Goal: Task Accomplishment & Management: Use online tool/utility

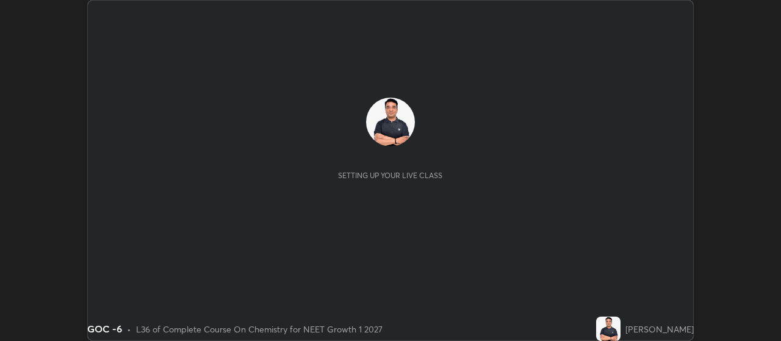
scroll to position [341, 781]
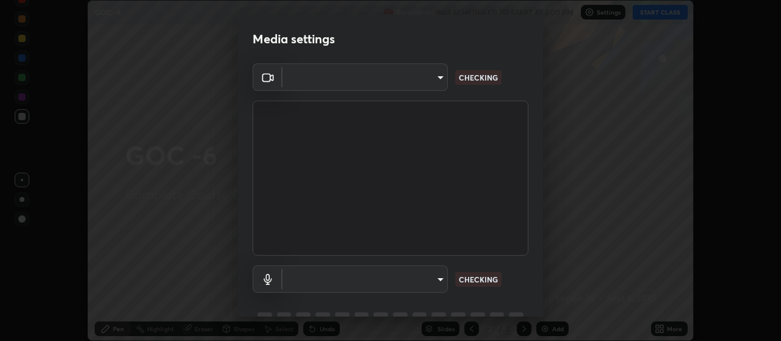
type input "cb5f757981b1586acb8e19eb1dea331b1f320d0a6ce771c897cc257aba28c101"
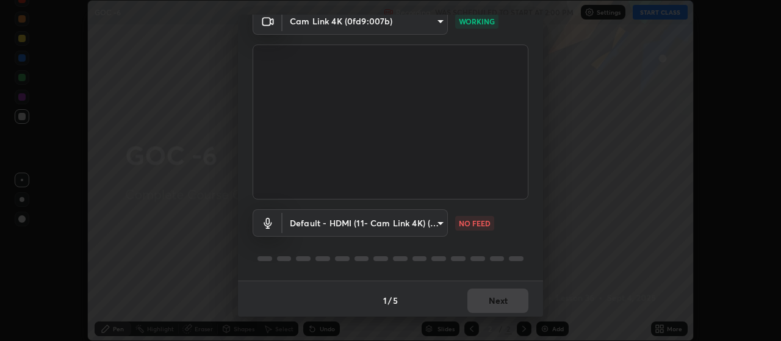
scroll to position [59, 0]
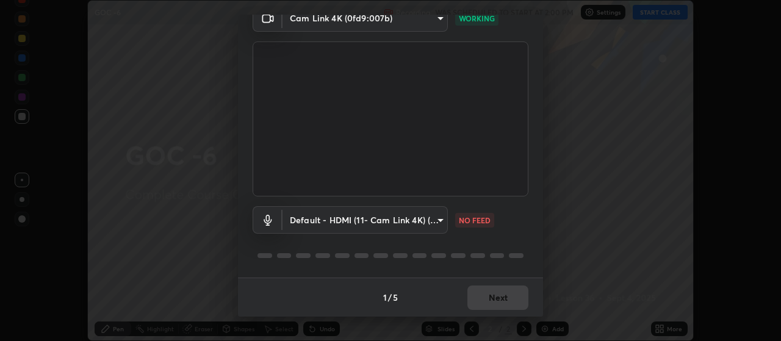
click at [409, 220] on body "Erase all GOC -6 Recording WAS SCHEDULED TO START AT 2:00 PM Settings START CLA…" at bounding box center [390, 170] width 781 height 341
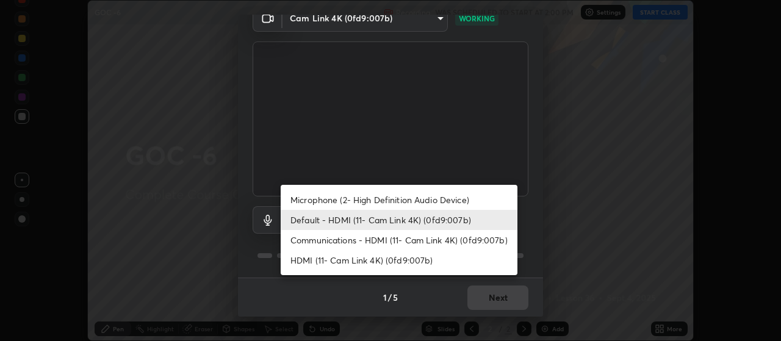
click at [477, 192] on li "Microphone (2- High Definition Audio Device)" at bounding box center [399, 200] width 237 height 20
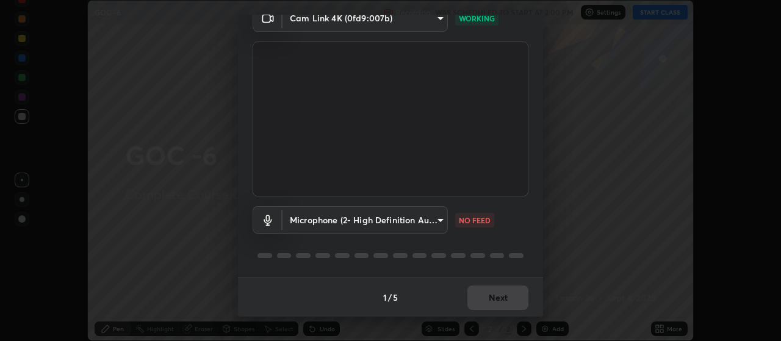
click at [427, 218] on body "Erase all GOC -6 Recording WAS SCHEDULED TO START AT 2:00 PM Settings START CLA…" at bounding box center [390, 170] width 781 height 341
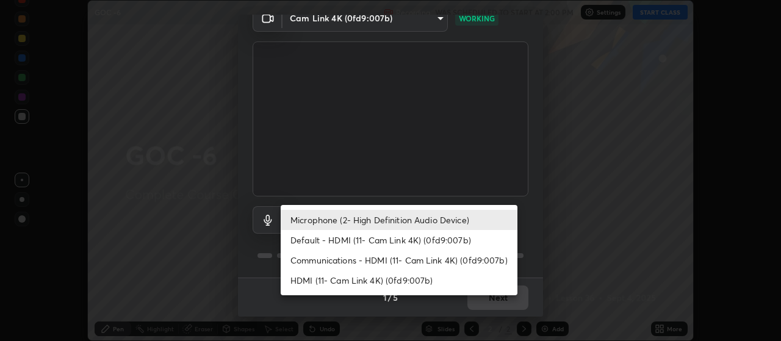
click at [411, 239] on li "Default - HDMI (11- Cam Link 4K) (0fd9:007b)" at bounding box center [399, 240] width 237 height 20
type input "default"
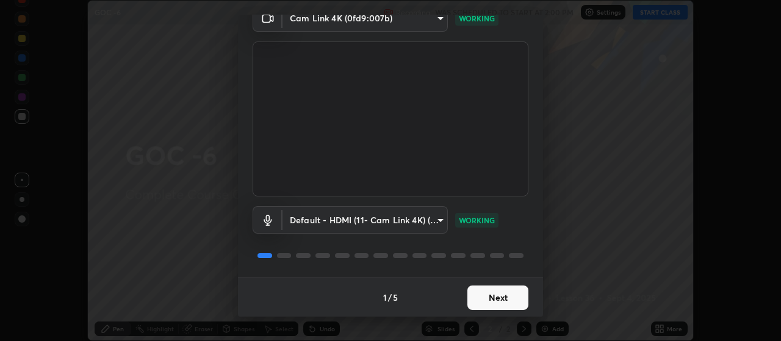
click at [511, 297] on button "Next" at bounding box center [498, 298] width 61 height 24
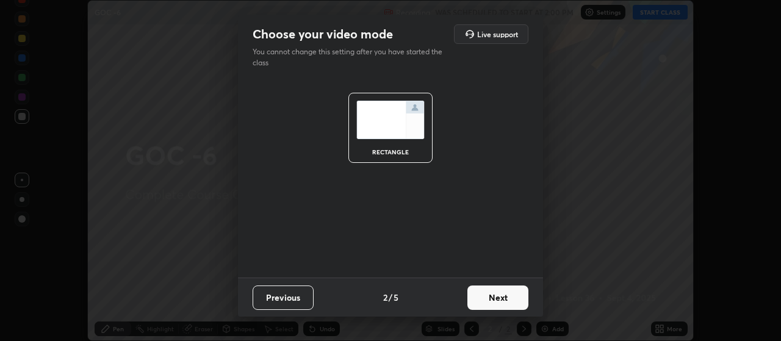
scroll to position [0, 0]
click at [510, 298] on button "Next" at bounding box center [498, 298] width 61 height 24
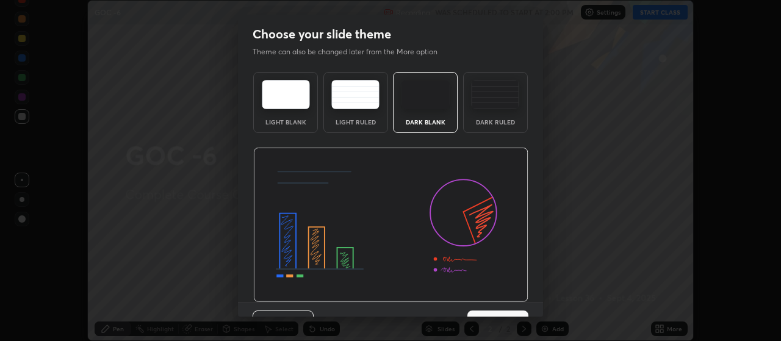
click at [518, 312] on button "Next" at bounding box center [498, 323] width 61 height 24
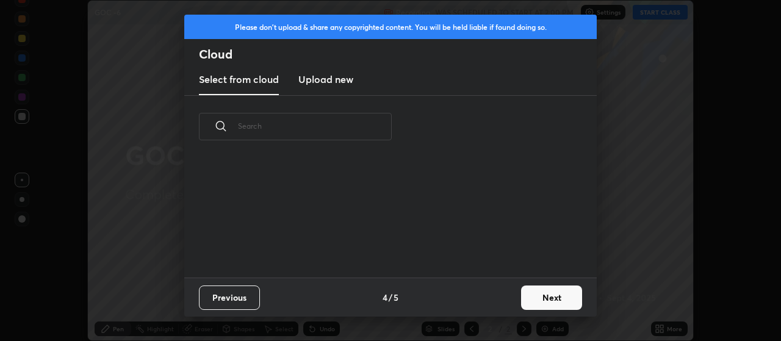
click at [549, 303] on button "Next" at bounding box center [551, 298] width 61 height 24
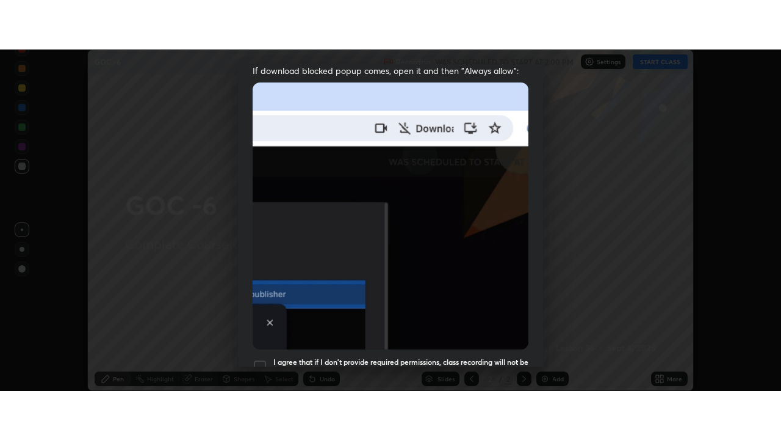
scroll to position [308, 0]
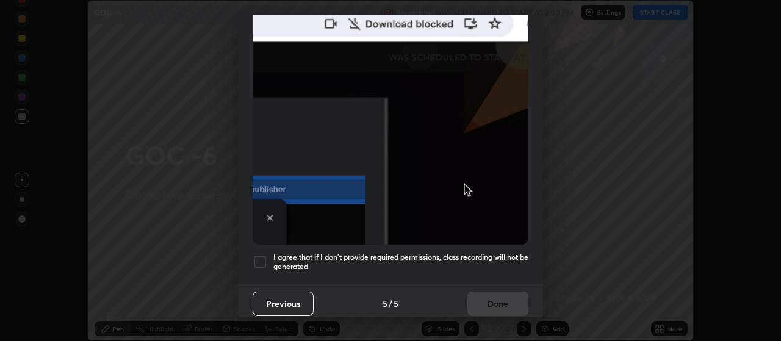
click at [264, 258] on div at bounding box center [260, 262] width 15 height 15
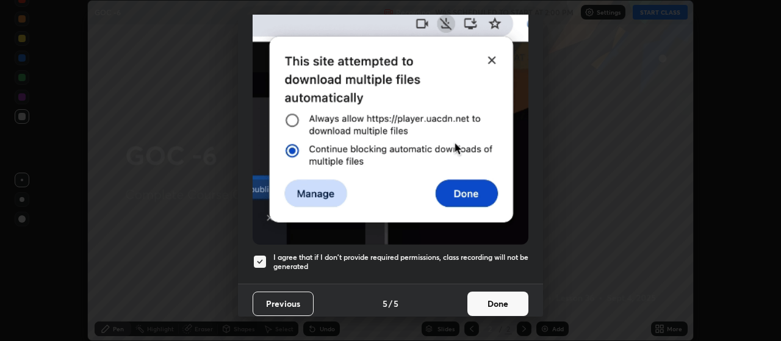
click at [514, 298] on button "Done" at bounding box center [498, 304] width 61 height 24
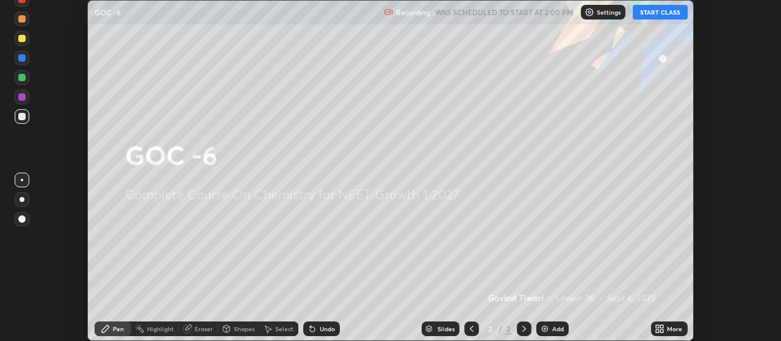
click at [668, 327] on div "More" at bounding box center [674, 329] width 15 height 6
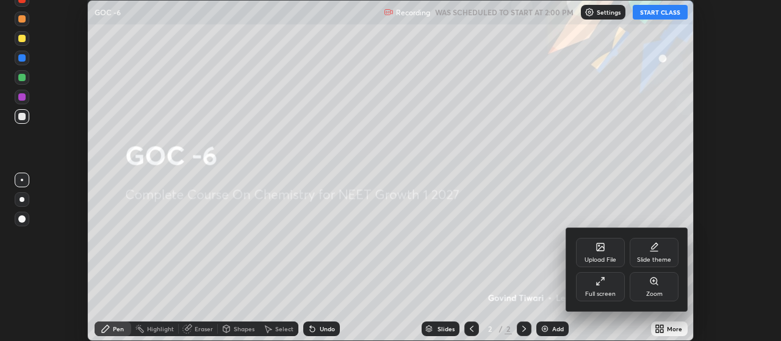
click at [617, 287] on div "Full screen" at bounding box center [600, 286] width 49 height 29
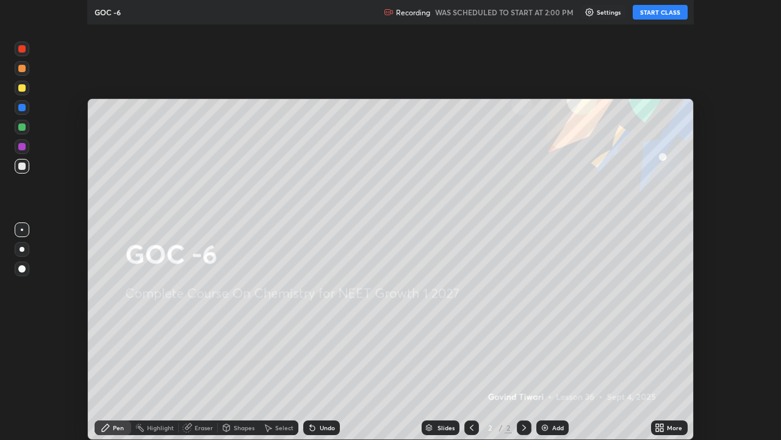
scroll to position [440, 781]
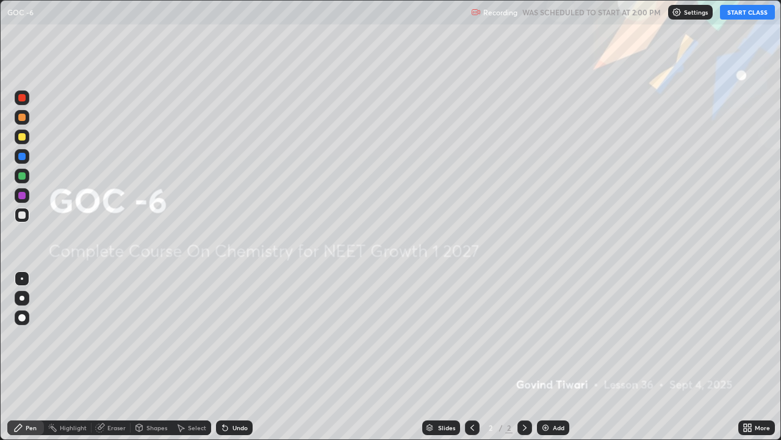
click at [746, 16] on button "START CLASS" at bounding box center [747, 12] width 55 height 15
click at [548, 341] on img at bounding box center [546, 427] width 10 height 10
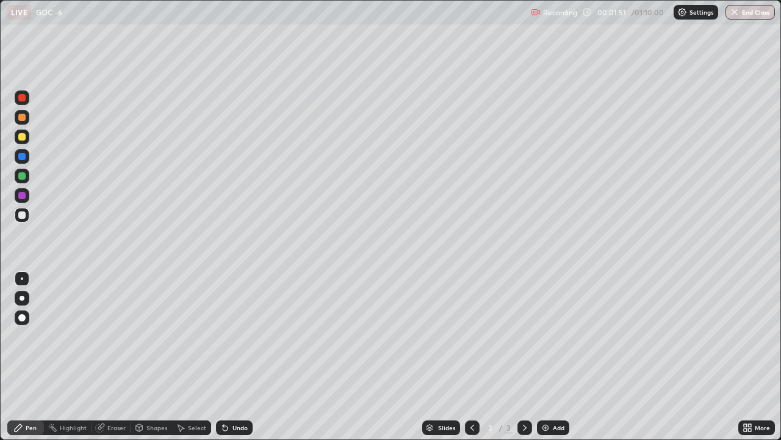
click at [21, 300] on div at bounding box center [22, 297] width 5 height 5
click at [471, 341] on icon at bounding box center [473, 427] width 4 height 6
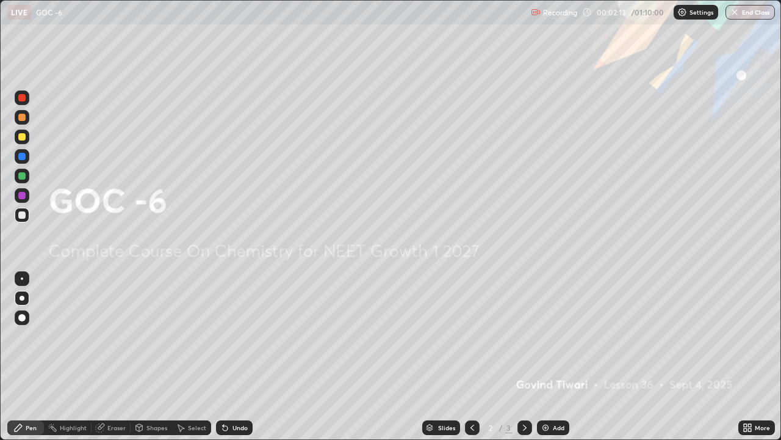
click at [28, 318] on div at bounding box center [22, 317] width 15 height 15
click at [23, 137] on div at bounding box center [21, 136] width 7 height 7
click at [21, 178] on div at bounding box center [21, 175] width 7 height 7
click at [24, 139] on div at bounding box center [21, 136] width 7 height 7
click at [556, 341] on div "Add" at bounding box center [553, 427] width 32 height 15
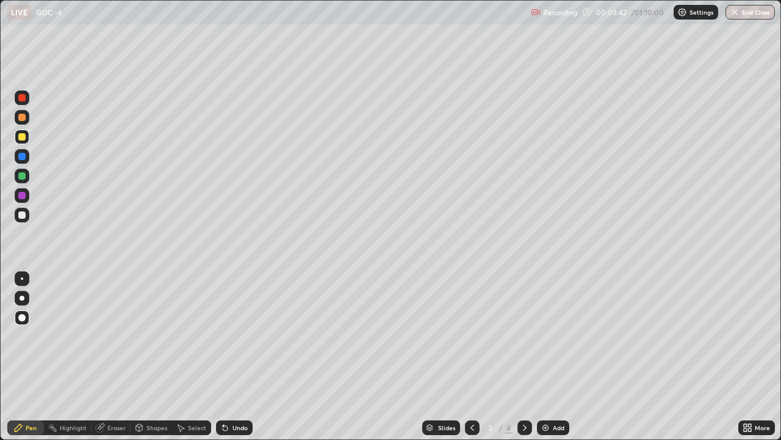
click at [470, 341] on icon at bounding box center [473, 427] width 10 height 10
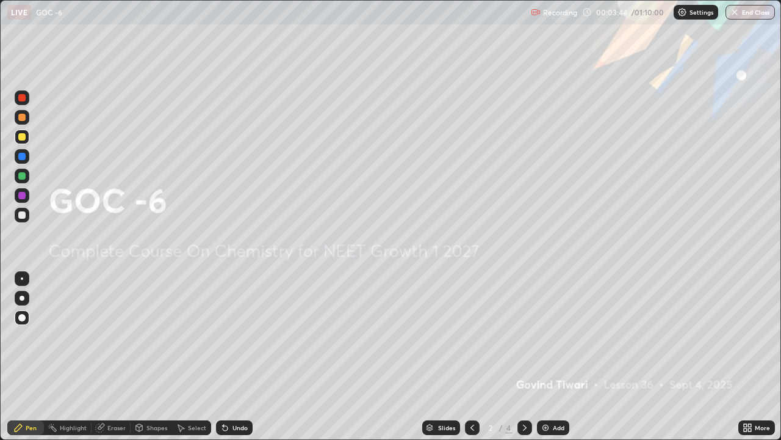
click at [520, 341] on icon at bounding box center [525, 427] width 10 height 10
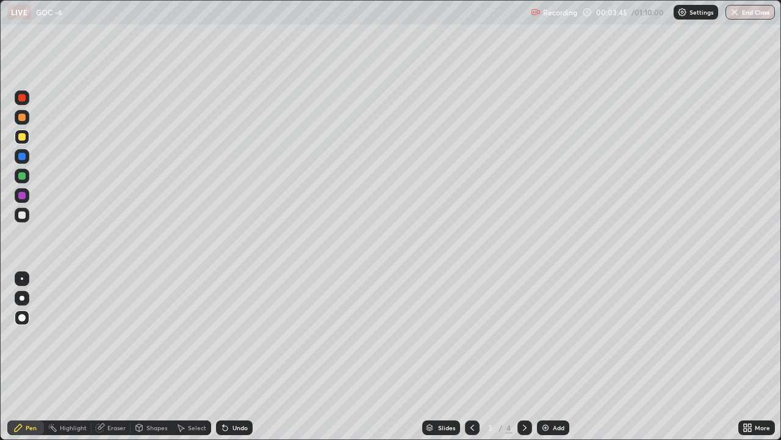
click at [524, 341] on icon at bounding box center [525, 427] width 10 height 10
click at [24, 216] on div at bounding box center [21, 214] width 7 height 7
click at [23, 296] on div at bounding box center [22, 297] width 5 height 5
click at [23, 132] on div at bounding box center [22, 136] width 15 height 15
click at [24, 176] on div at bounding box center [21, 175] width 7 height 7
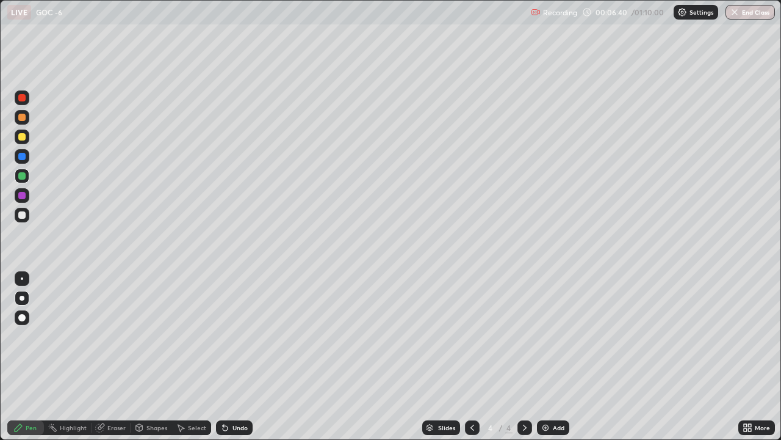
click at [22, 214] on div at bounding box center [21, 214] width 7 height 7
click at [23, 137] on div at bounding box center [21, 136] width 7 height 7
click at [21, 216] on div at bounding box center [21, 214] width 7 height 7
click at [22, 278] on div at bounding box center [22, 278] width 2 height 2
click at [21, 137] on div at bounding box center [21, 136] width 7 height 7
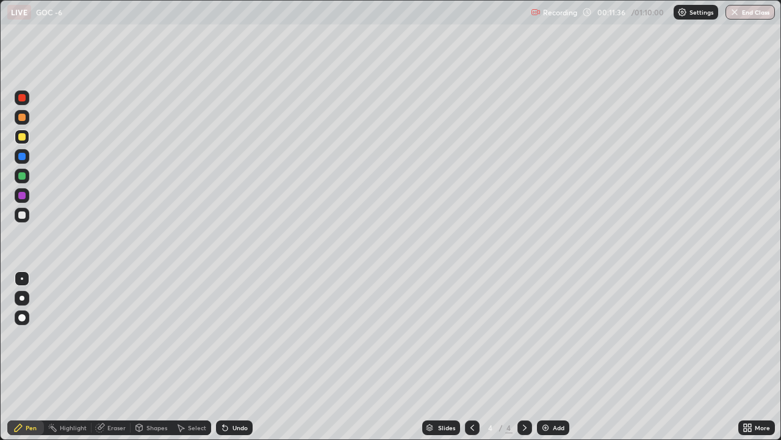
click at [23, 213] on div at bounding box center [21, 214] width 7 height 7
click at [112, 341] on div "Eraser" at bounding box center [116, 427] width 18 height 6
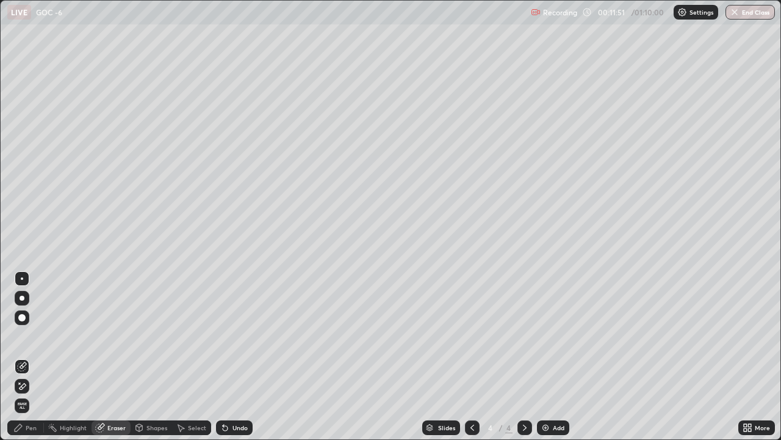
click at [20, 341] on icon at bounding box center [19, 382] width 1 height 1
click at [30, 341] on div "Pen" at bounding box center [31, 427] width 11 height 6
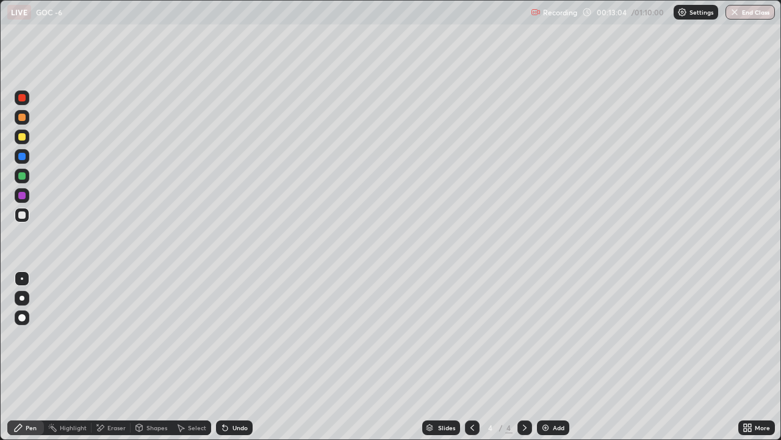
click at [545, 341] on img at bounding box center [546, 427] width 10 height 10
click at [24, 136] on div at bounding box center [21, 136] width 7 height 7
click at [22, 217] on div at bounding box center [21, 214] width 7 height 7
click at [23, 136] on div at bounding box center [21, 136] width 7 height 7
click at [22, 220] on div at bounding box center [22, 215] width 15 height 15
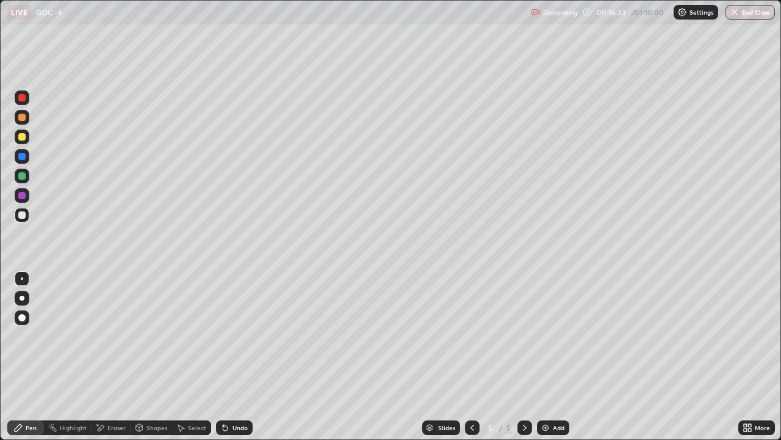
click at [21, 178] on div at bounding box center [21, 175] width 7 height 7
click at [23, 216] on div at bounding box center [21, 214] width 7 height 7
click at [21, 300] on div at bounding box center [22, 297] width 5 height 5
click at [24, 137] on div at bounding box center [21, 136] width 7 height 7
click at [472, 341] on icon at bounding box center [473, 427] width 10 height 10
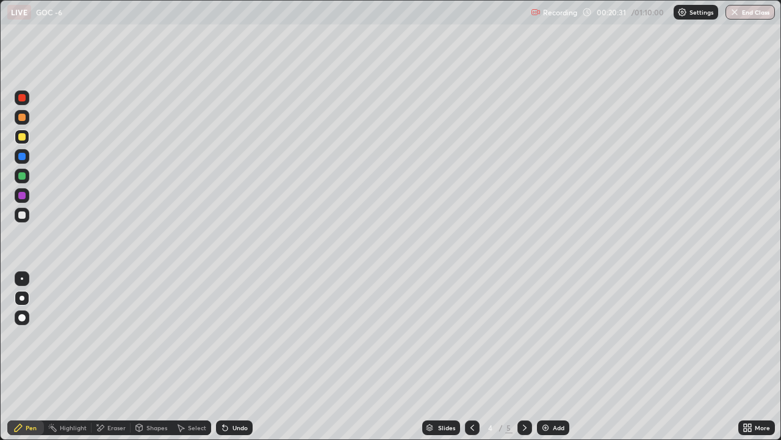
click at [471, 341] on icon at bounding box center [473, 427] width 10 height 10
click at [466, 341] on div at bounding box center [472, 427] width 15 height 15
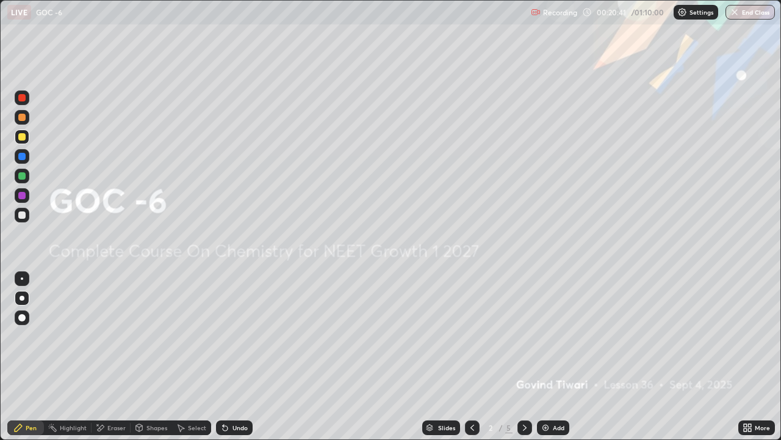
click at [22, 216] on div at bounding box center [21, 214] width 7 height 7
click at [21, 216] on div at bounding box center [21, 214] width 7 height 7
click at [524, 341] on icon at bounding box center [525, 427] width 10 height 10
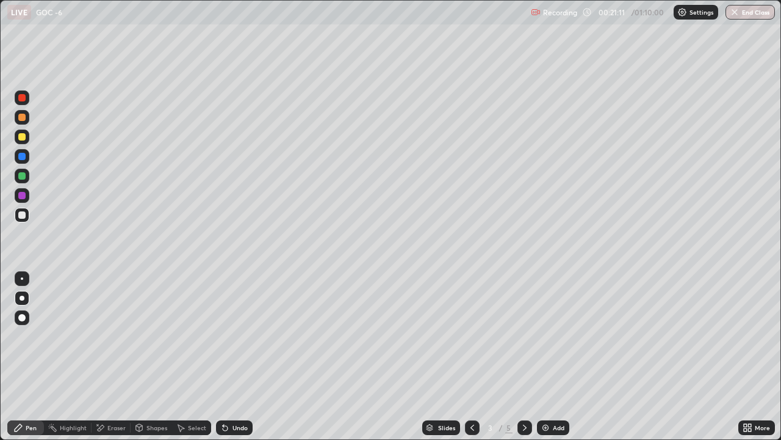
click at [523, 341] on icon at bounding box center [525, 427] width 10 height 10
click at [520, 341] on icon at bounding box center [525, 427] width 10 height 10
click at [21, 177] on div at bounding box center [21, 175] width 7 height 7
click at [23, 314] on div at bounding box center [21, 317] width 7 height 7
click at [24, 219] on div at bounding box center [22, 215] width 15 height 15
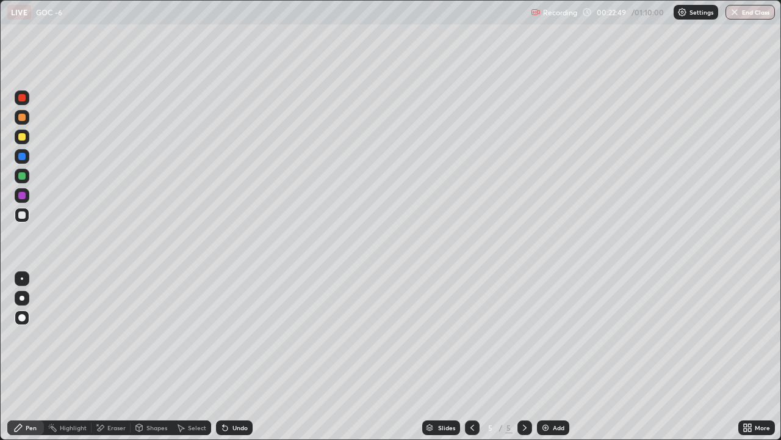
click at [118, 341] on div "Eraser" at bounding box center [116, 427] width 18 height 6
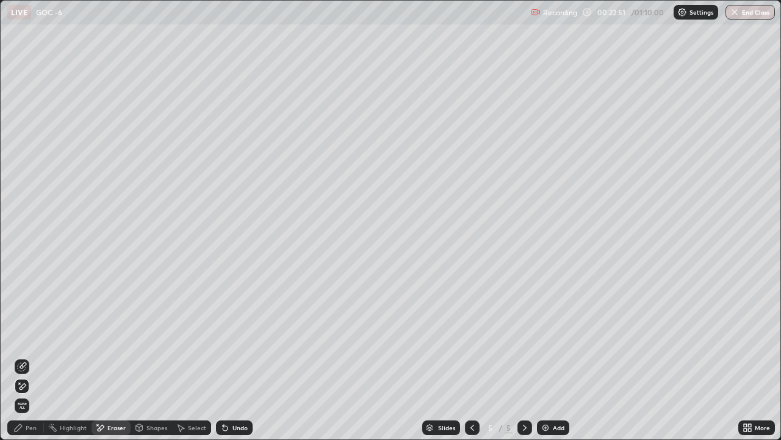
click at [24, 341] on div "Pen" at bounding box center [25, 427] width 37 height 15
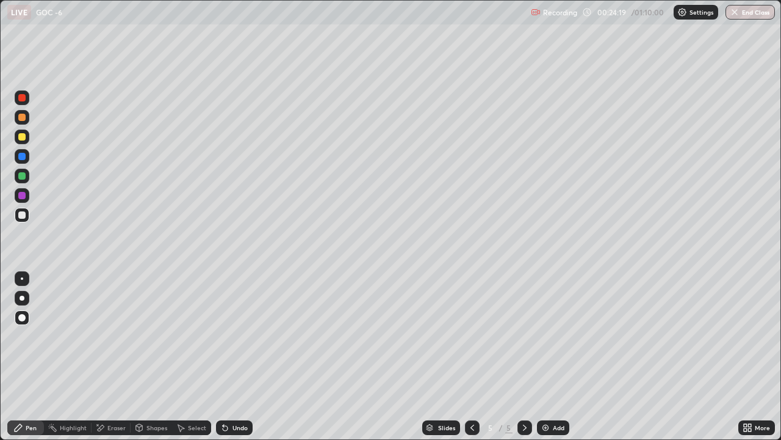
click at [524, 341] on icon at bounding box center [525, 427] width 10 height 10
click at [545, 341] on img at bounding box center [546, 427] width 10 height 10
click at [24, 137] on div at bounding box center [21, 136] width 7 height 7
click at [20, 297] on div at bounding box center [22, 297] width 5 height 5
click at [23, 176] on div at bounding box center [21, 175] width 7 height 7
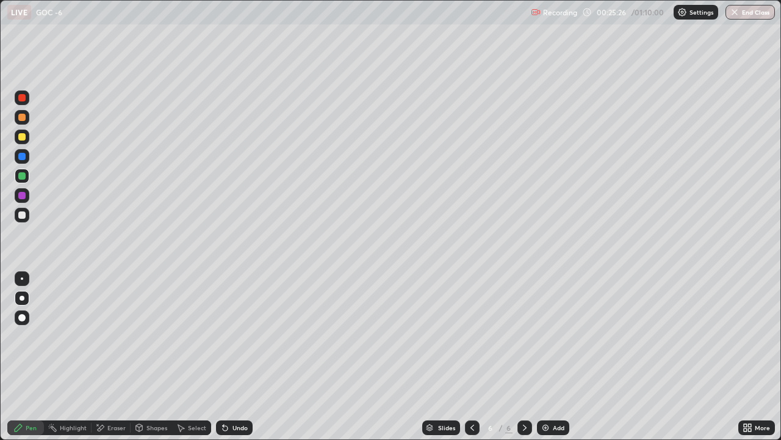
click at [22, 278] on div at bounding box center [22, 278] width 2 height 2
click at [28, 217] on div at bounding box center [22, 215] width 15 height 15
click at [20, 299] on div at bounding box center [22, 297] width 5 height 5
click at [20, 177] on div at bounding box center [21, 175] width 7 height 7
click at [22, 216] on div at bounding box center [21, 214] width 7 height 7
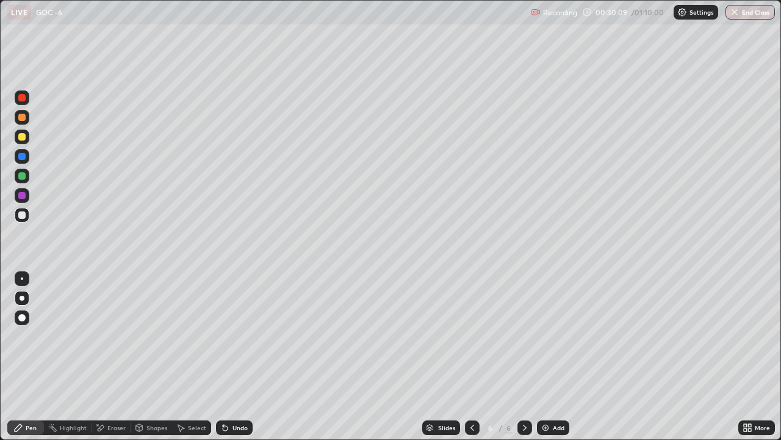
click at [22, 136] on div at bounding box center [21, 136] width 7 height 7
click at [22, 278] on div at bounding box center [22, 278] width 2 height 2
click at [20, 216] on div at bounding box center [21, 214] width 7 height 7
click at [23, 134] on div at bounding box center [21, 136] width 7 height 7
click at [21, 219] on div at bounding box center [22, 215] width 15 height 15
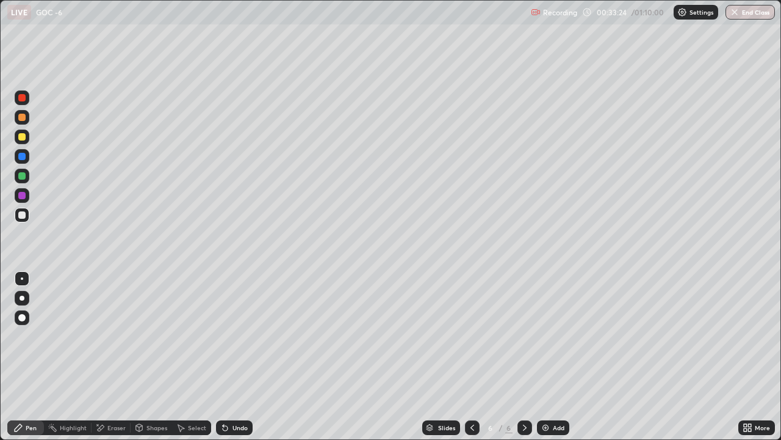
click at [25, 176] on div at bounding box center [21, 175] width 7 height 7
click at [23, 297] on div at bounding box center [22, 297] width 5 height 5
click at [541, 341] on img at bounding box center [546, 427] width 10 height 10
click at [20, 316] on div at bounding box center [21, 317] width 7 height 7
click at [26, 216] on div at bounding box center [22, 215] width 15 height 15
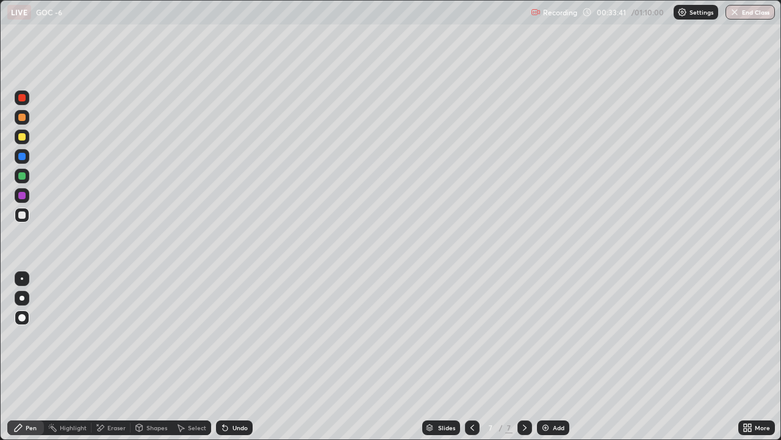
click at [23, 215] on div at bounding box center [21, 214] width 7 height 7
click at [22, 278] on div at bounding box center [22, 278] width 2 height 2
click at [25, 137] on div at bounding box center [21, 136] width 7 height 7
click at [20, 295] on div at bounding box center [22, 297] width 5 height 5
click at [20, 217] on div at bounding box center [21, 214] width 7 height 7
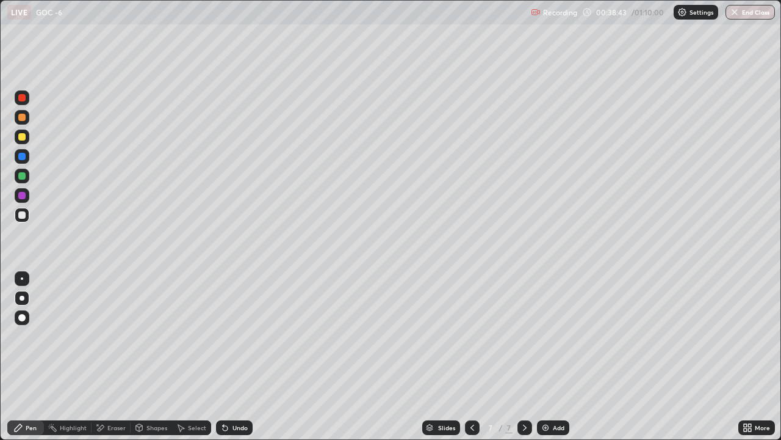
click at [22, 278] on div at bounding box center [22, 278] width 2 height 2
click at [23, 177] on div at bounding box center [21, 175] width 7 height 7
click at [20, 216] on div at bounding box center [21, 214] width 7 height 7
click at [22, 175] on div at bounding box center [21, 175] width 7 height 7
click at [18, 143] on div at bounding box center [22, 136] width 15 height 15
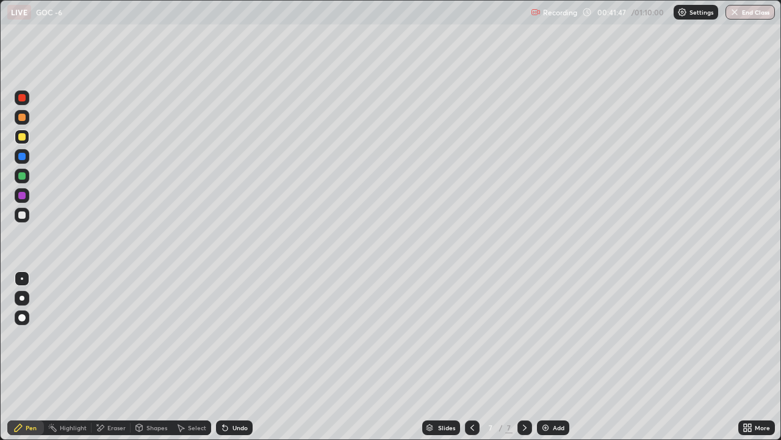
click at [21, 300] on div at bounding box center [22, 297] width 5 height 5
click at [22, 175] on div at bounding box center [21, 175] width 7 height 7
click at [524, 341] on icon at bounding box center [525, 427] width 10 height 10
click at [543, 341] on img at bounding box center [546, 427] width 10 height 10
click at [19, 213] on div at bounding box center [21, 214] width 7 height 7
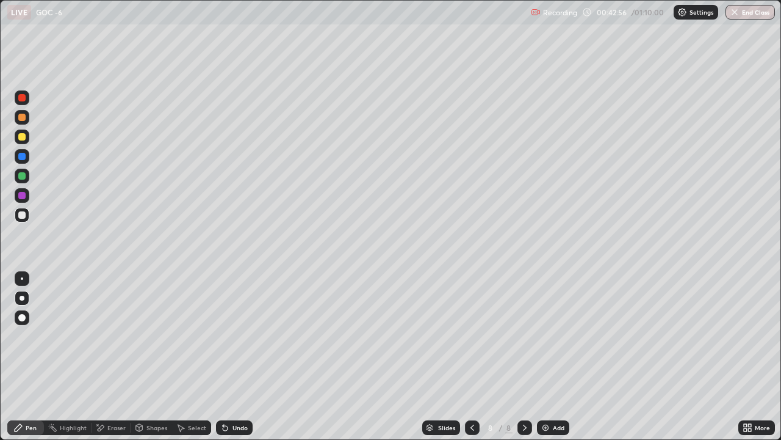
click at [106, 341] on div "Eraser" at bounding box center [111, 427] width 39 height 15
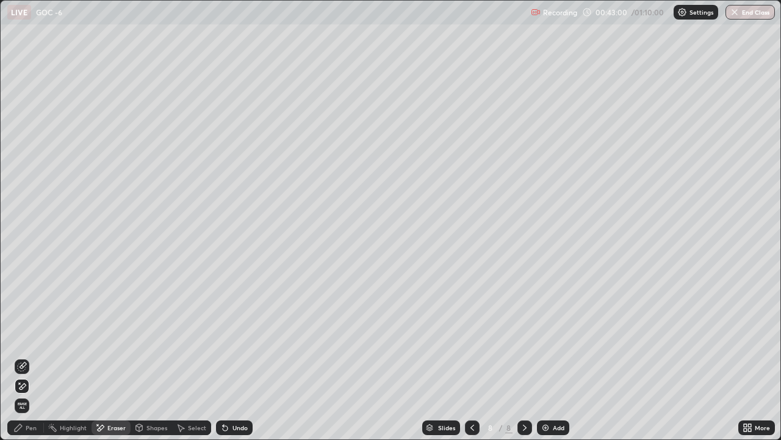
click at [27, 341] on div "Pen" at bounding box center [31, 427] width 11 height 6
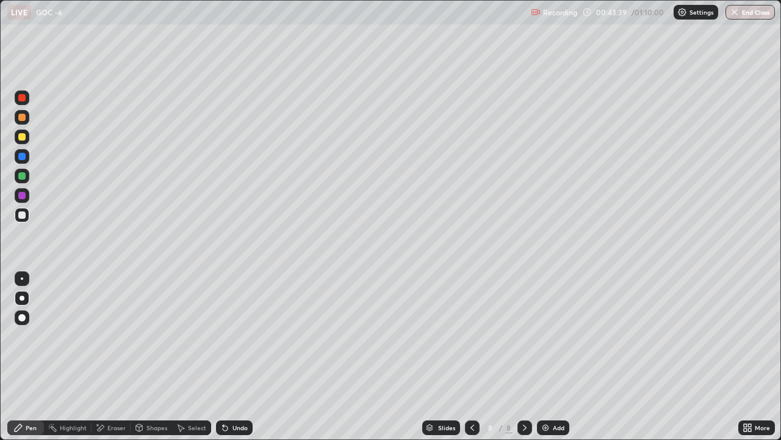
click at [24, 136] on div at bounding box center [21, 136] width 7 height 7
click at [22, 316] on div at bounding box center [21, 317] width 7 height 7
click at [24, 176] on div at bounding box center [21, 175] width 7 height 7
click at [23, 299] on div at bounding box center [22, 297] width 5 height 5
click at [22, 278] on div at bounding box center [22, 278] width 2 height 2
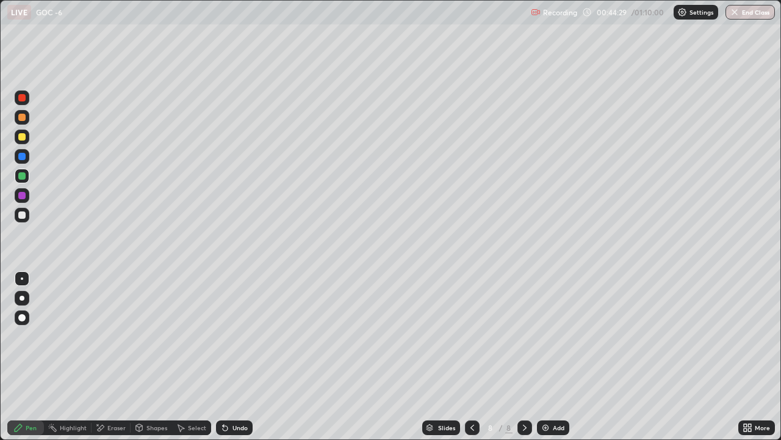
click at [27, 214] on div at bounding box center [22, 215] width 15 height 15
click at [18, 317] on div at bounding box center [21, 317] width 7 height 7
click at [23, 137] on div at bounding box center [21, 136] width 7 height 7
click at [541, 341] on img at bounding box center [546, 427] width 10 height 10
click at [542, 341] on img at bounding box center [546, 427] width 10 height 10
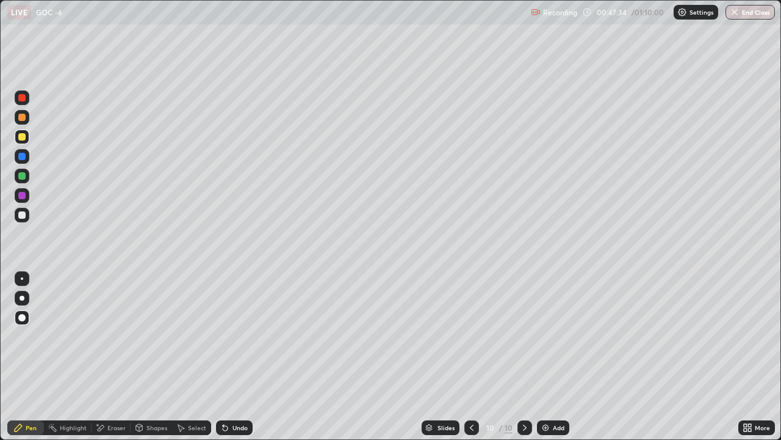
click at [21, 221] on div at bounding box center [22, 215] width 15 height 15
click at [107, 341] on div "Eraser" at bounding box center [116, 427] width 18 height 6
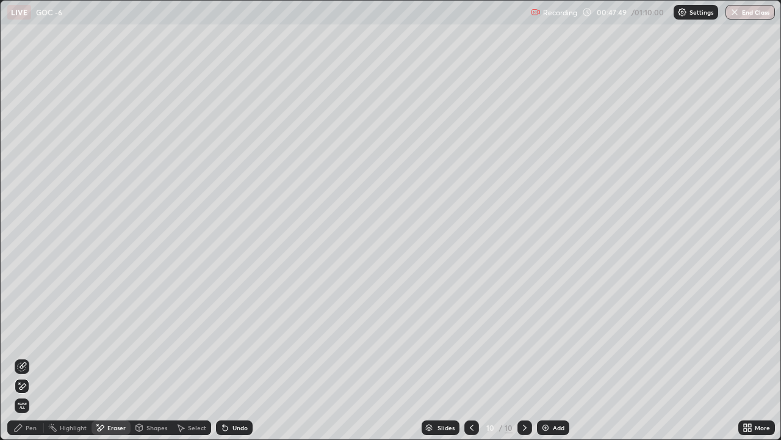
click at [31, 341] on div "Pen" at bounding box center [31, 427] width 11 height 6
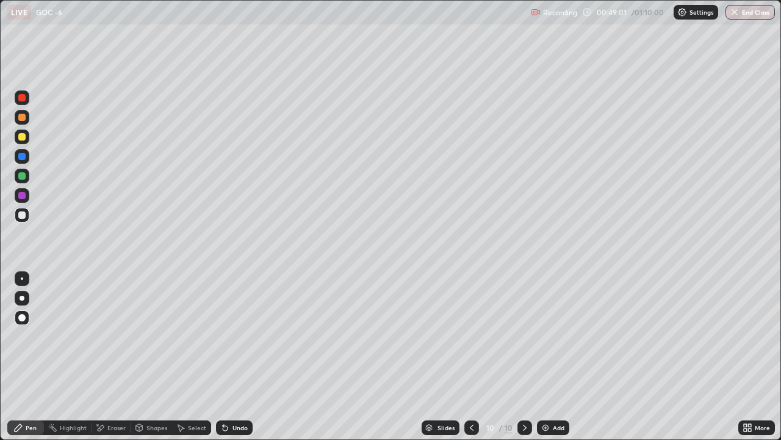
click at [23, 142] on div at bounding box center [22, 136] width 15 height 15
click at [22, 298] on div at bounding box center [22, 297] width 5 height 5
click at [24, 216] on div at bounding box center [21, 214] width 7 height 7
click at [471, 341] on icon at bounding box center [472, 427] width 10 height 10
click at [466, 341] on div at bounding box center [472, 427] width 15 height 15
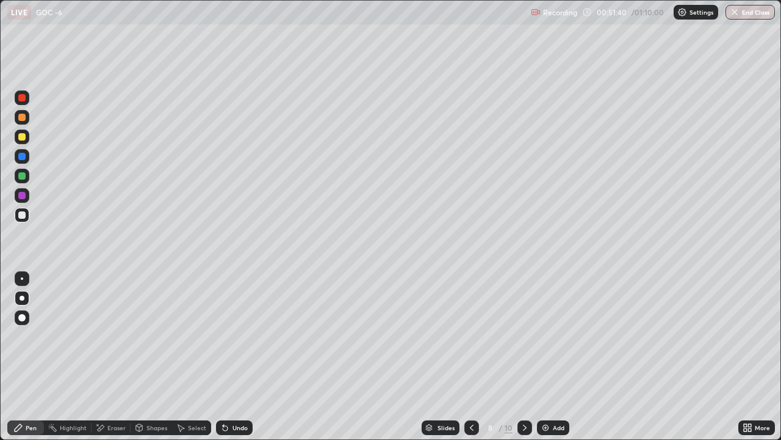
click at [523, 341] on div at bounding box center [525, 427] width 15 height 15
click at [524, 341] on icon at bounding box center [525, 427] width 10 height 10
click at [107, 341] on div "Eraser" at bounding box center [116, 427] width 18 height 6
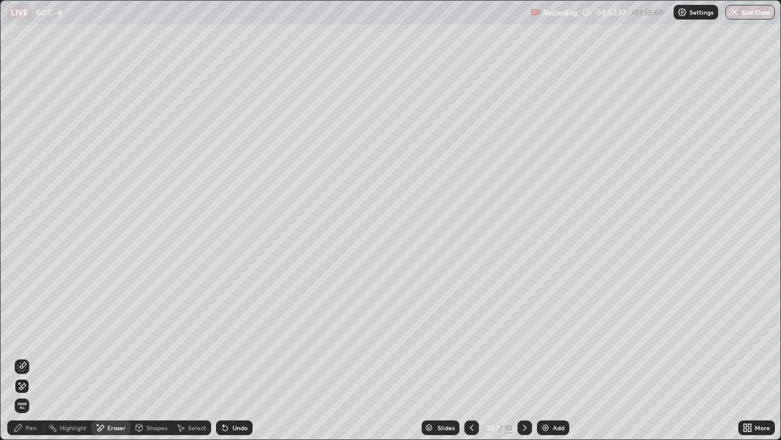
click at [471, 341] on icon at bounding box center [472, 427] width 10 height 10
click at [27, 341] on div "Pen" at bounding box center [31, 427] width 11 height 6
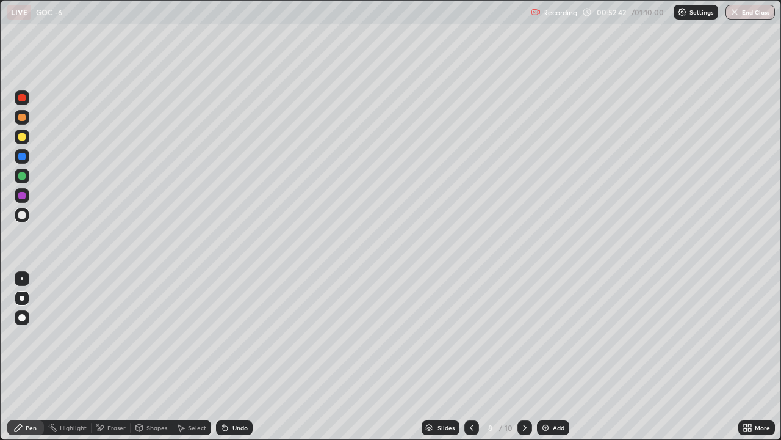
click at [24, 314] on div at bounding box center [22, 317] width 15 height 15
click at [520, 341] on icon at bounding box center [525, 427] width 10 height 10
click at [471, 341] on icon at bounding box center [472, 427] width 10 height 10
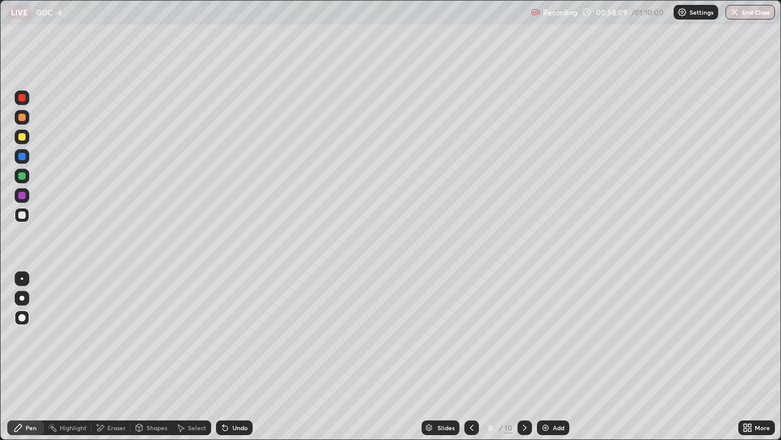
click at [524, 341] on icon at bounding box center [525, 427] width 10 height 10
click at [123, 341] on div "Eraser" at bounding box center [116, 427] width 18 height 6
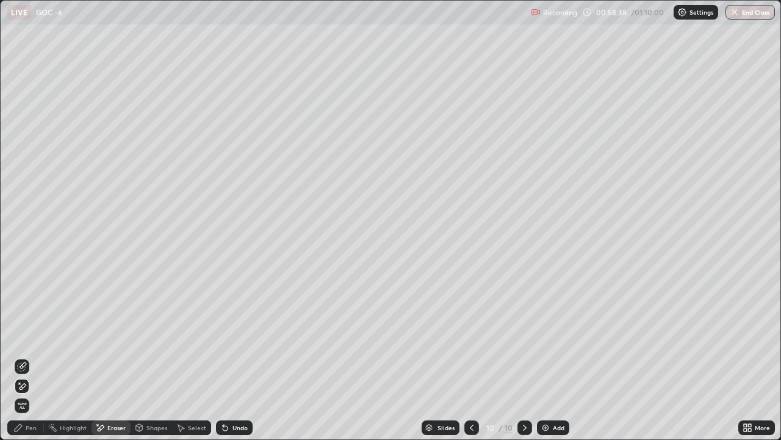
click at [25, 341] on div "Pen" at bounding box center [25, 427] width 37 height 15
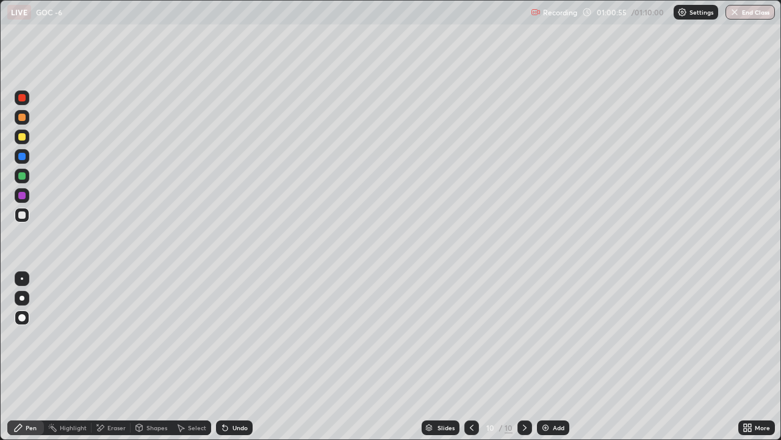
click at [123, 341] on div "Eraser" at bounding box center [116, 427] width 18 height 6
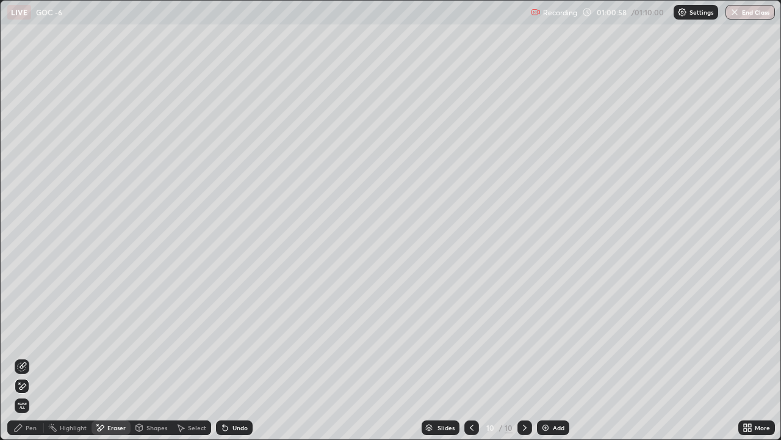
click at [31, 341] on div "Pen" at bounding box center [31, 427] width 11 height 6
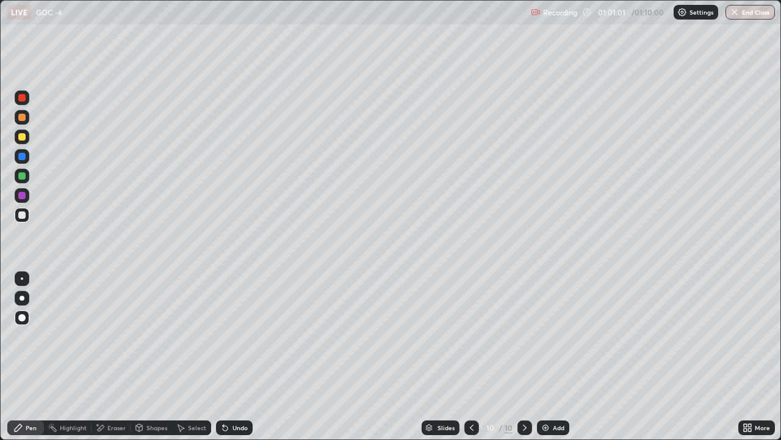
click at [111, 341] on div "Eraser" at bounding box center [116, 427] width 18 height 6
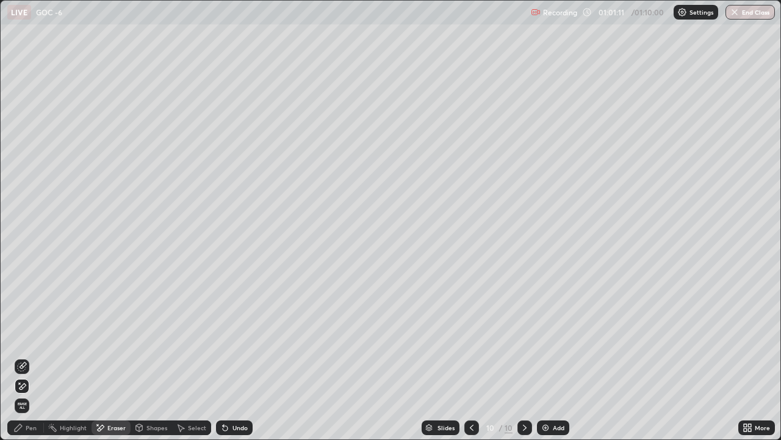
click at [24, 341] on div "Pen" at bounding box center [25, 427] width 37 height 15
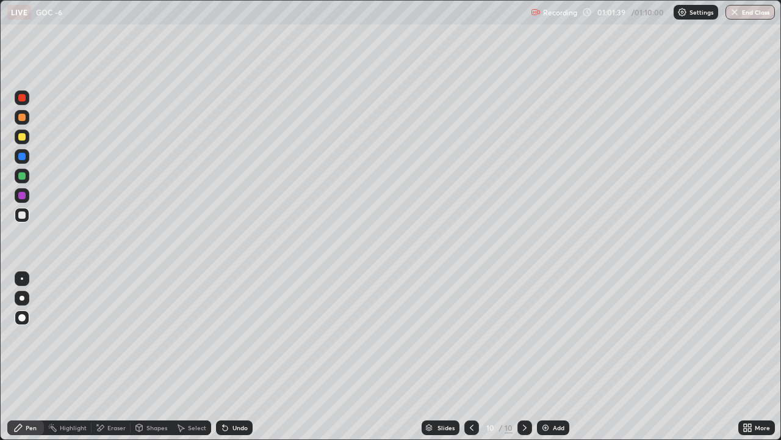
click at [21, 300] on div at bounding box center [22, 297] width 5 height 5
click at [18, 175] on div at bounding box center [21, 175] width 7 height 7
click at [23, 215] on div at bounding box center [21, 214] width 7 height 7
click at [117, 341] on div "Eraser" at bounding box center [116, 427] width 18 height 6
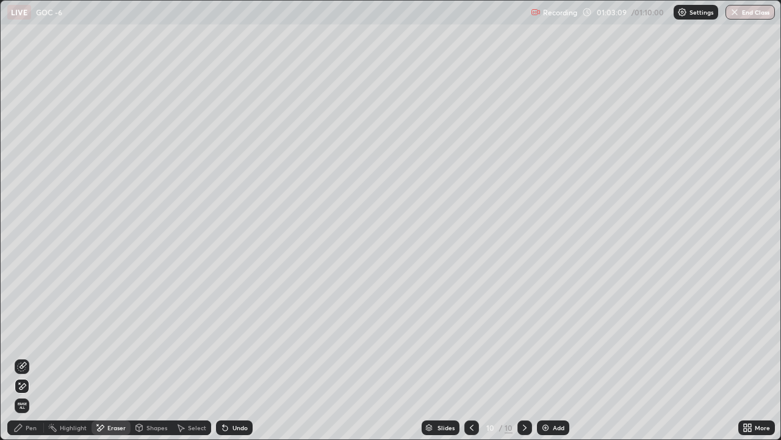
click at [31, 341] on div "Pen" at bounding box center [31, 427] width 11 height 6
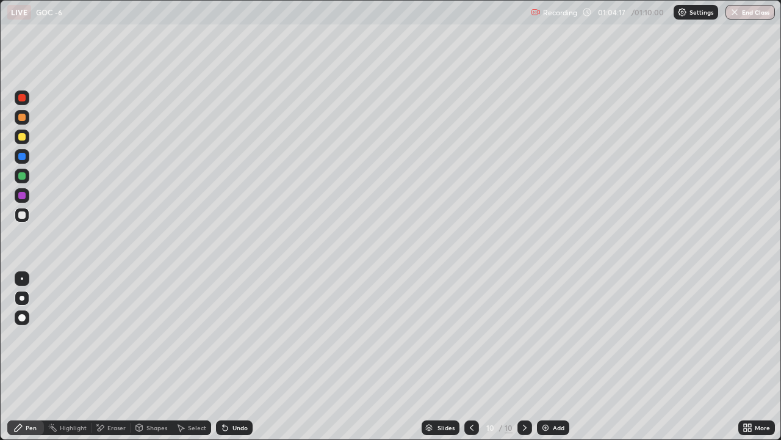
click at [751, 18] on button "End Class" at bounding box center [750, 12] width 49 height 15
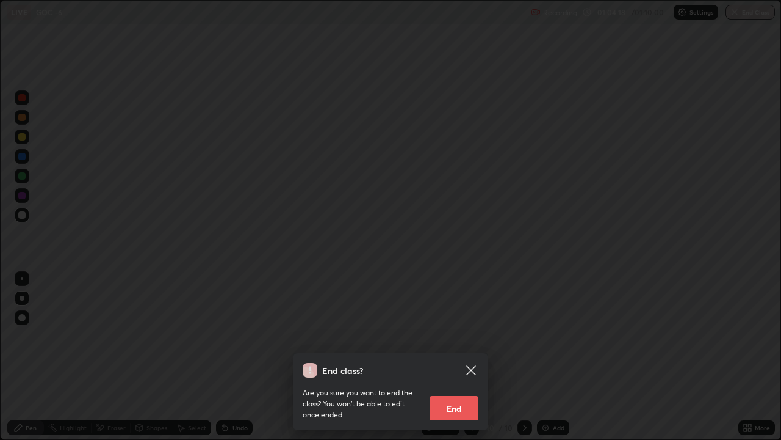
click at [463, 341] on button "End" at bounding box center [454, 408] width 49 height 24
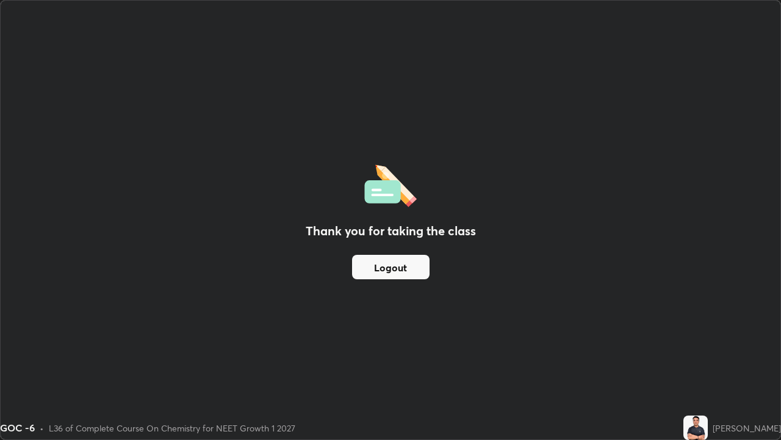
click at [399, 267] on button "Logout" at bounding box center [391, 267] width 78 height 24
click at [396, 259] on button "Logout" at bounding box center [391, 267] width 78 height 24
